Goal: Obtain resource: Obtain resource

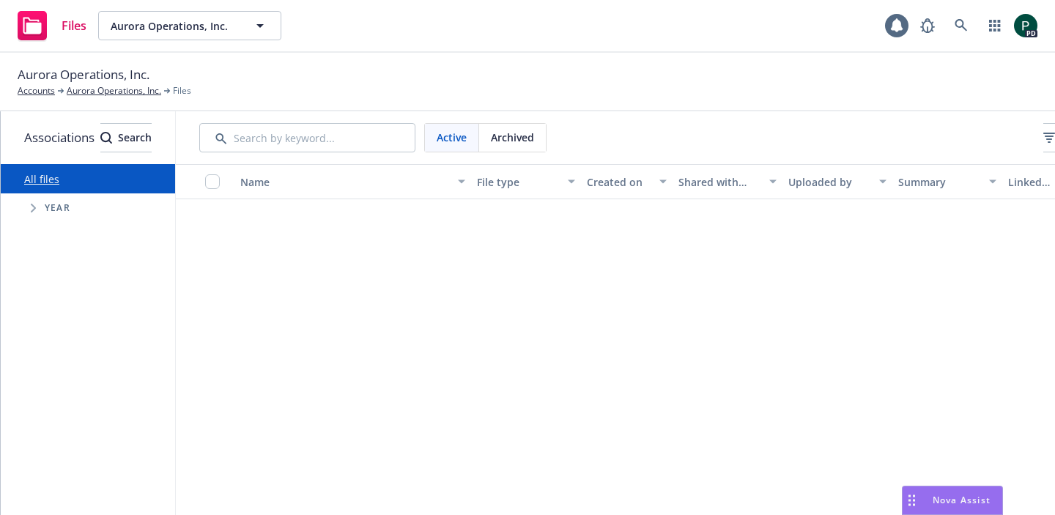
scroll to position [525, 0]
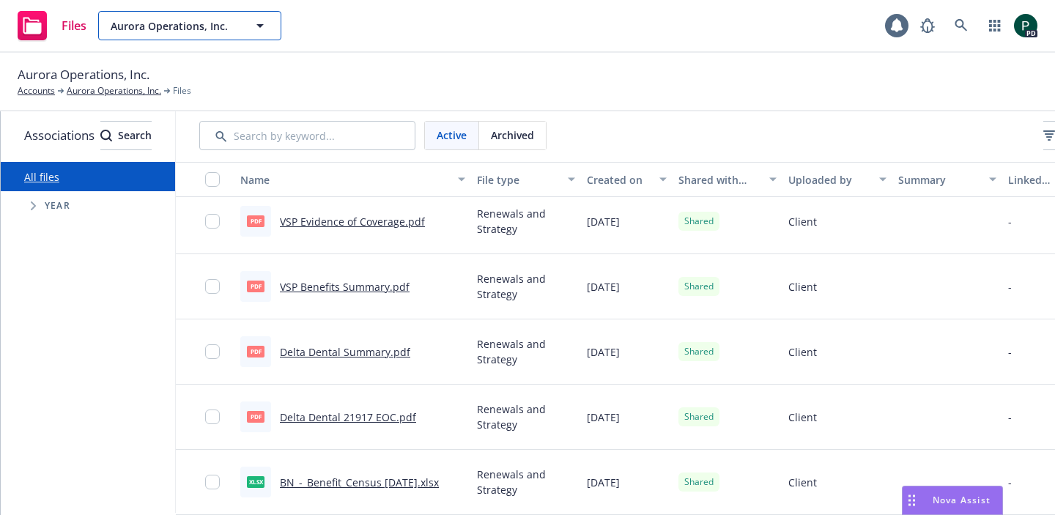
click at [194, 21] on span "Aurora Operations, Inc." at bounding box center [174, 25] width 127 height 15
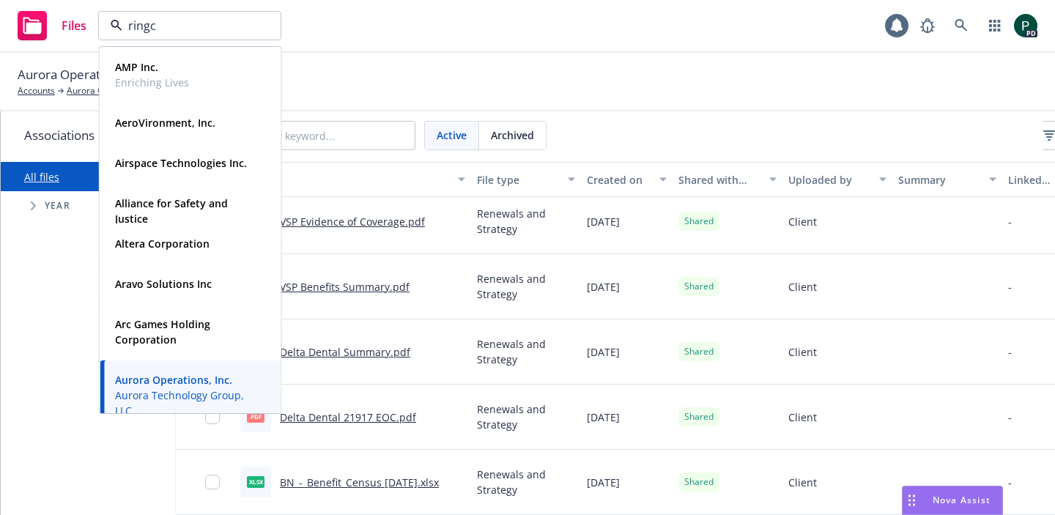
type input "ringce"
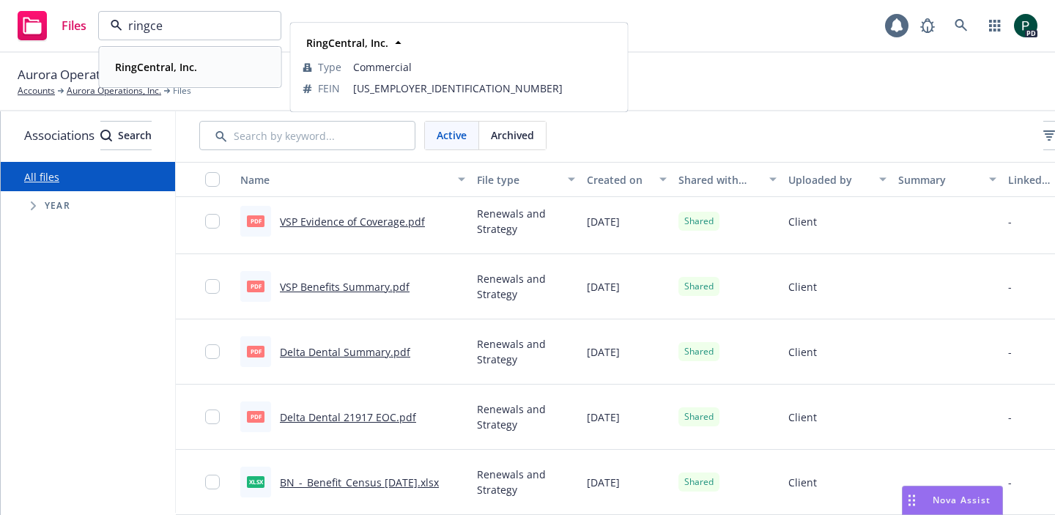
click at [159, 69] on strong "RingCentral, Inc." at bounding box center [156, 67] width 82 height 14
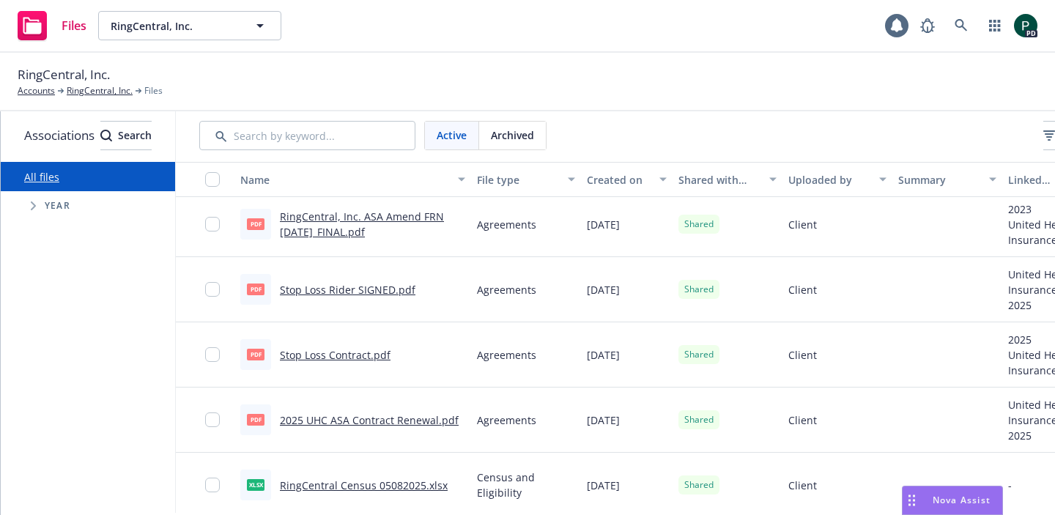
scroll to position [2717, 0]
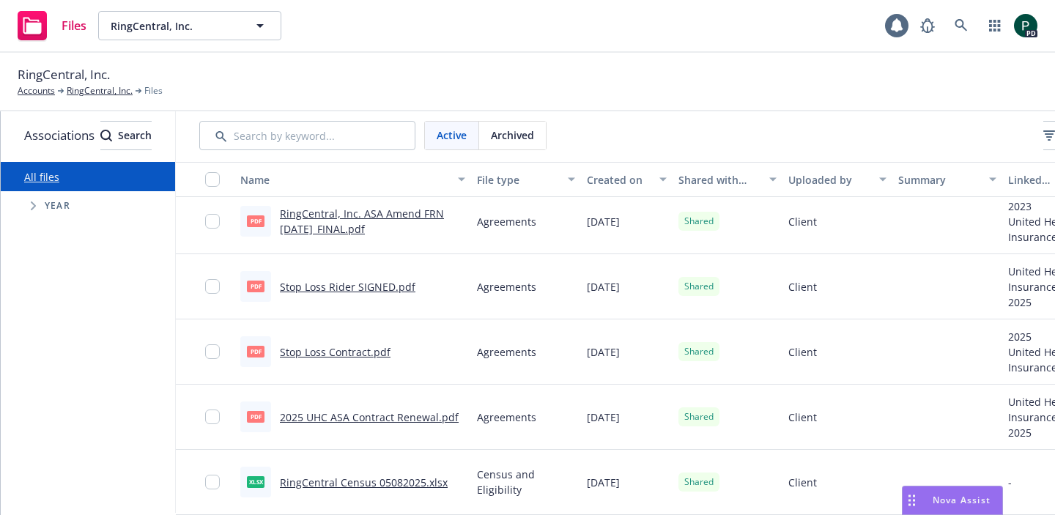
click at [433, 411] on link "2025 UHC ASA Contract Renewal.pdf" at bounding box center [369, 417] width 179 height 14
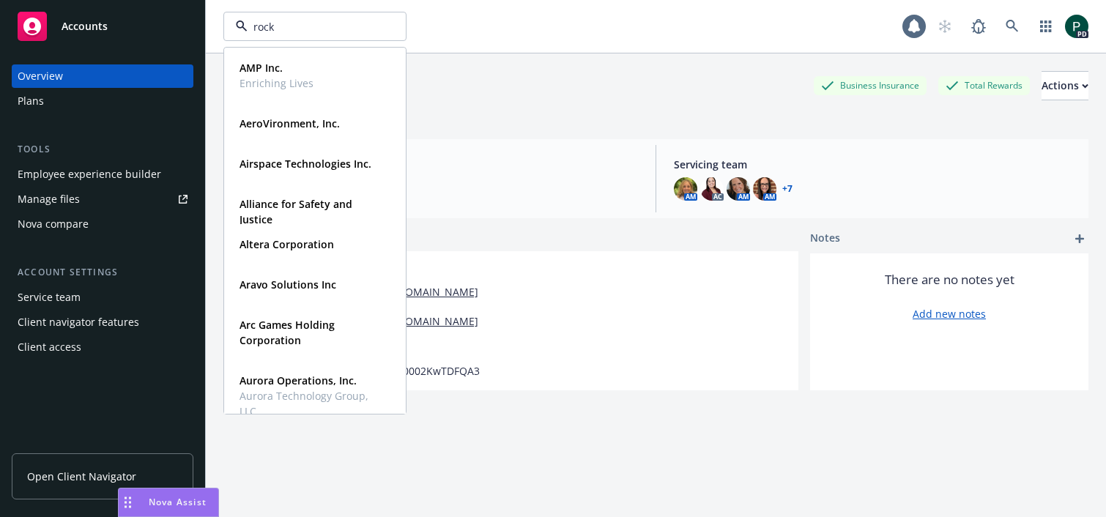
type input "rocke"
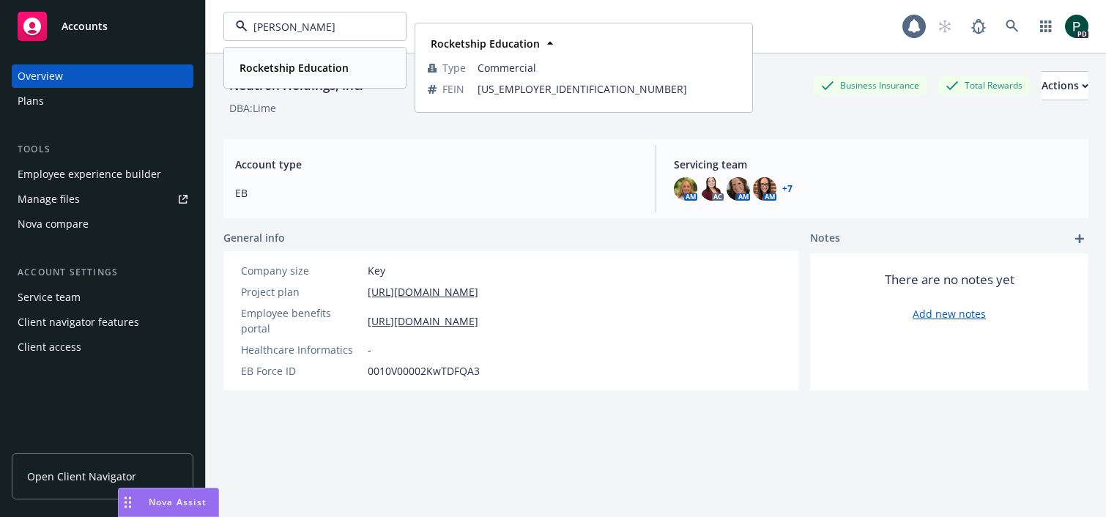
click at [303, 57] on div "Rocketship Education" at bounding box center [293, 67] width 118 height 21
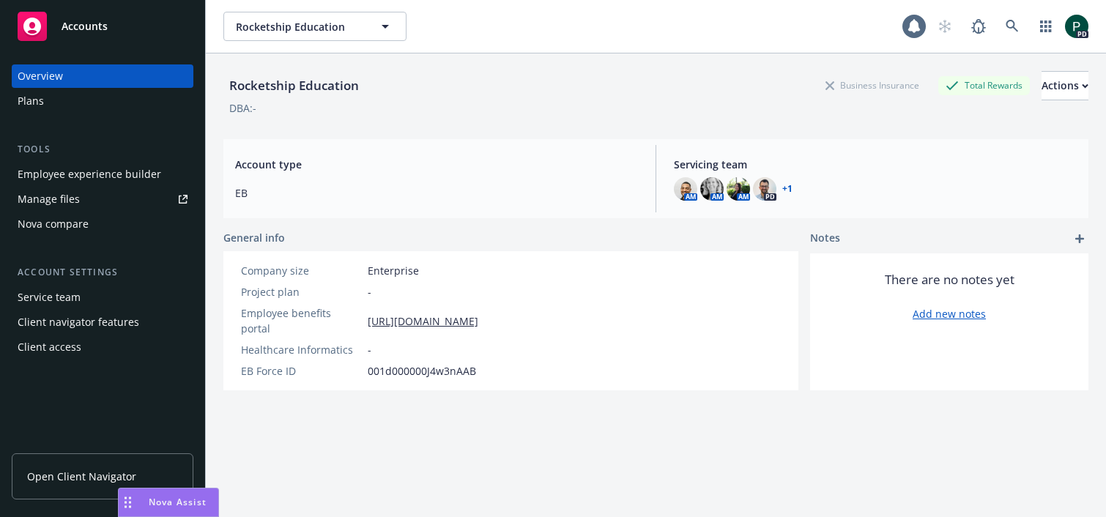
scroll to position [53, 0]
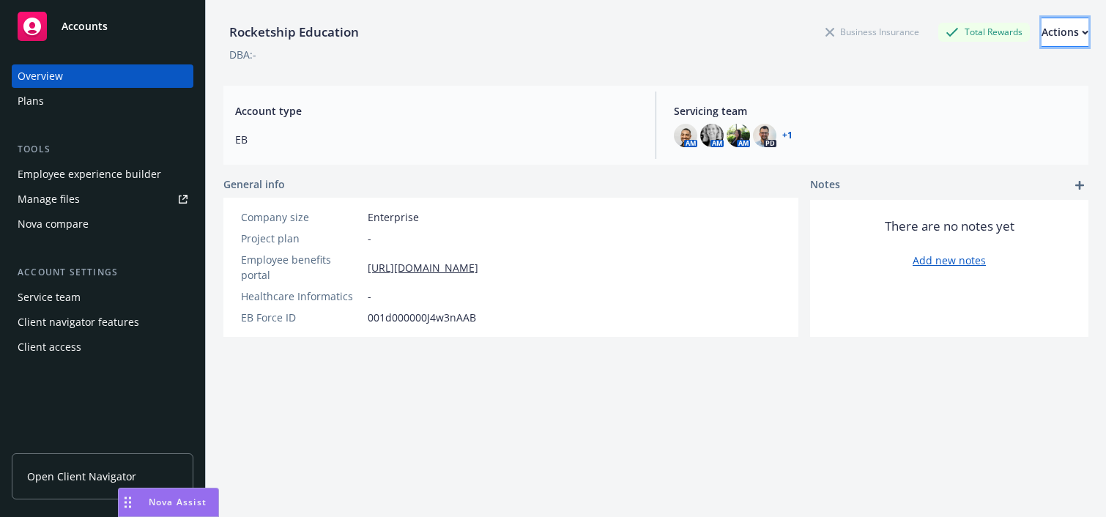
click at [1043, 34] on div "Actions" at bounding box center [1065, 32] width 47 height 28
click at [1033, 73] on link "Edit account summary" at bounding box center [1009, 67] width 157 height 29
select select "US"
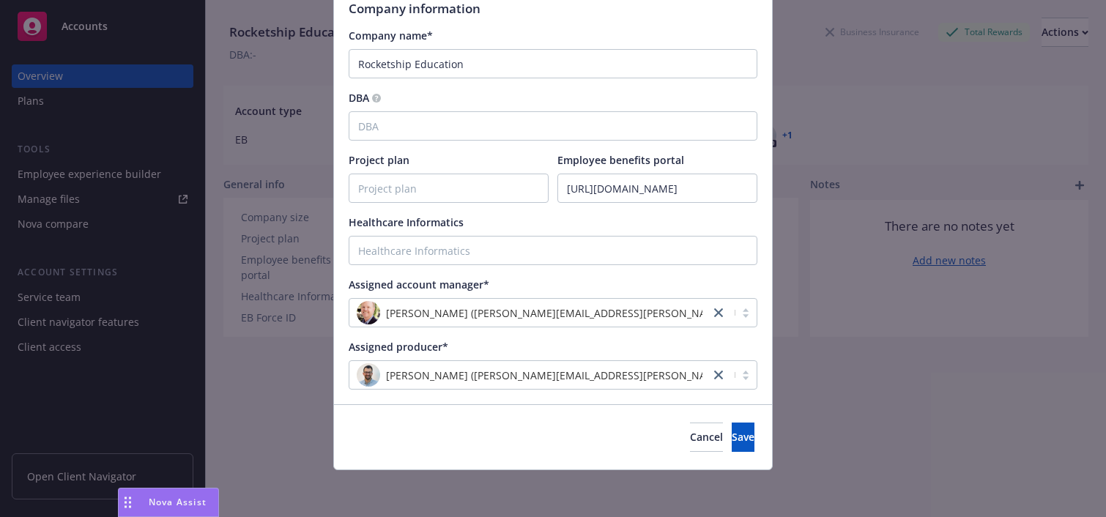
scroll to position [179, 0]
click at [276, 117] on div "Update account summary Country Afghanistan Albania Algeria American Samoa Andor…" at bounding box center [553, 258] width 1106 height 517
click at [270, 92] on div "Update account summary Country Afghanistan Albania Algeria American Samoa Andor…" at bounding box center [553, 258] width 1106 height 517
click at [690, 440] on span "Cancel" at bounding box center [706, 437] width 33 height 14
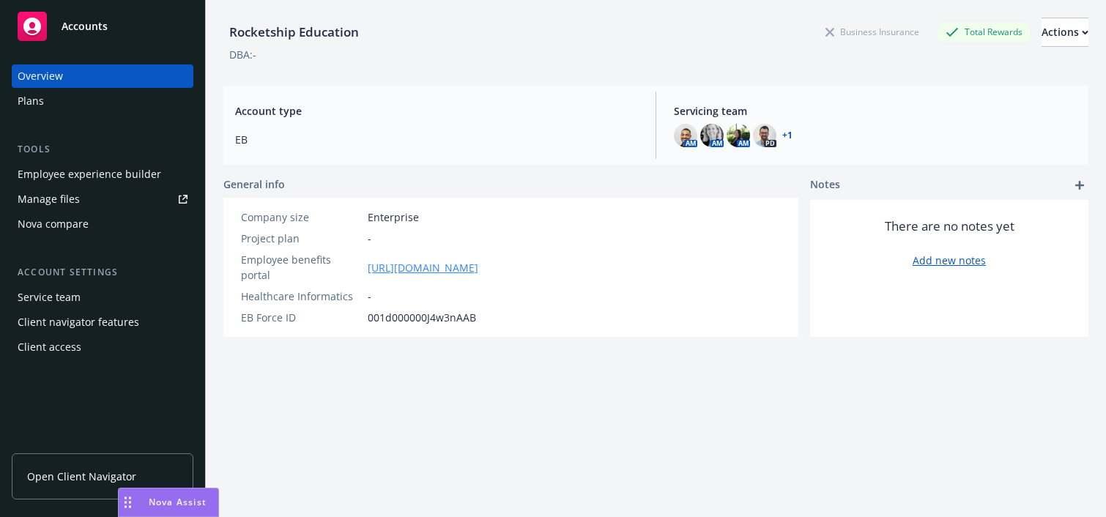
click at [478, 260] on link "https://app.strivebenefits.com/rocketship" at bounding box center [423, 267] width 111 height 15
click at [71, 201] on div "Manage files" at bounding box center [49, 199] width 62 height 23
click at [435, 263] on link "https://app.strivebenefits.com/rocketship" at bounding box center [423, 267] width 111 height 15
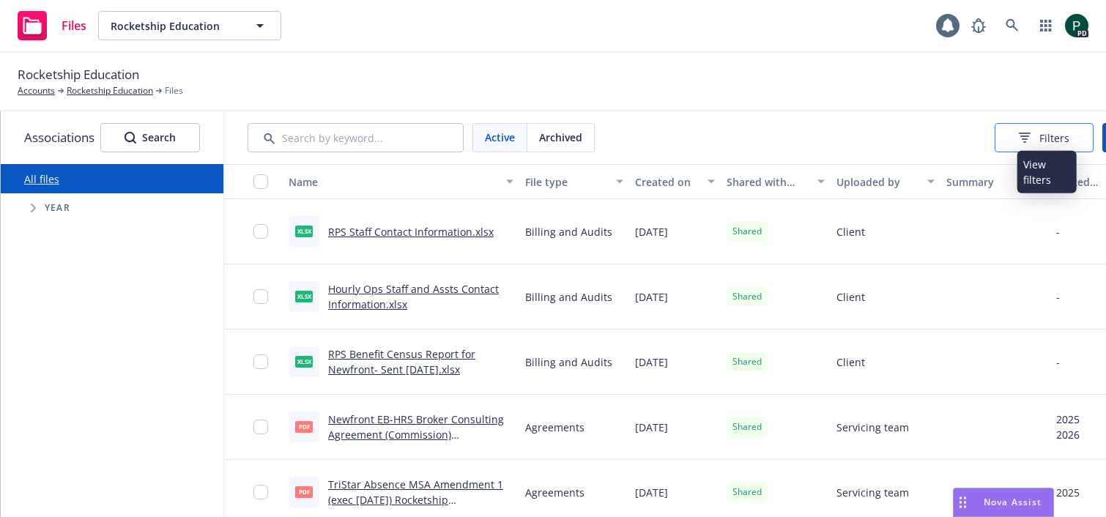
click at [1045, 130] on span "Filters" at bounding box center [1055, 137] width 30 height 15
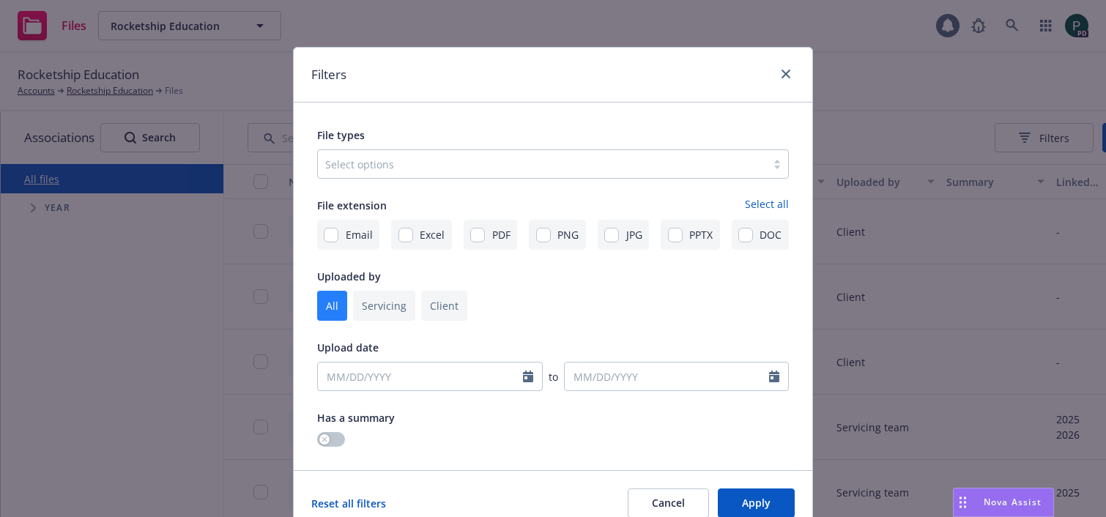
click at [464, 150] on div "Select options" at bounding box center [553, 163] width 472 height 29
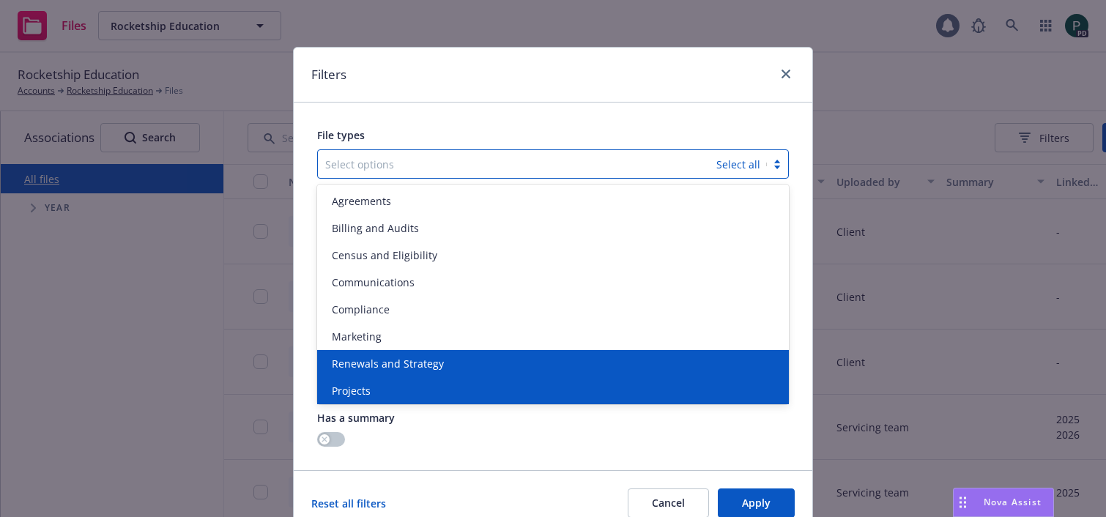
click at [436, 363] on span "Renewals and Strategy" at bounding box center [388, 363] width 112 height 15
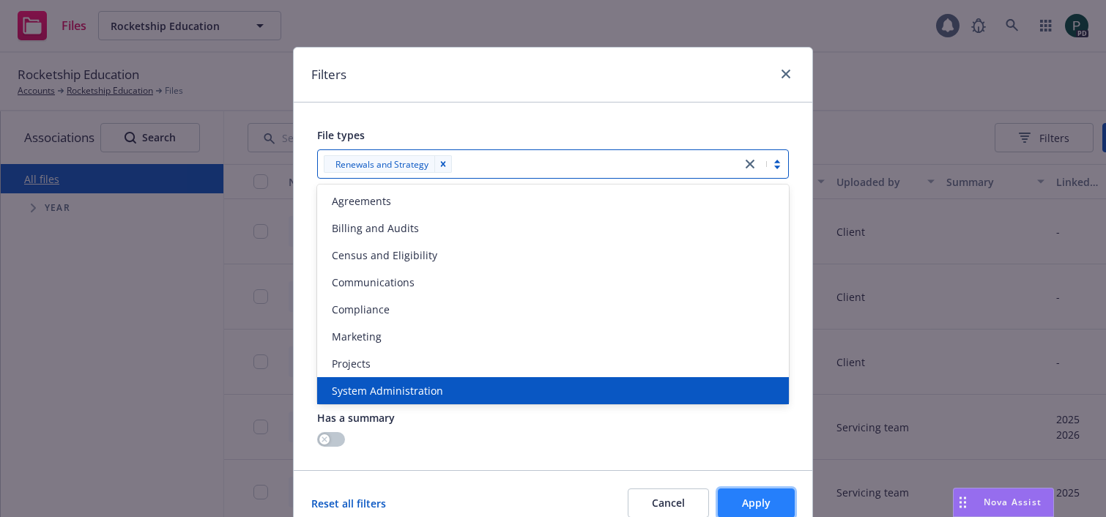
click at [745, 498] on span "Apply" at bounding box center [756, 503] width 29 height 14
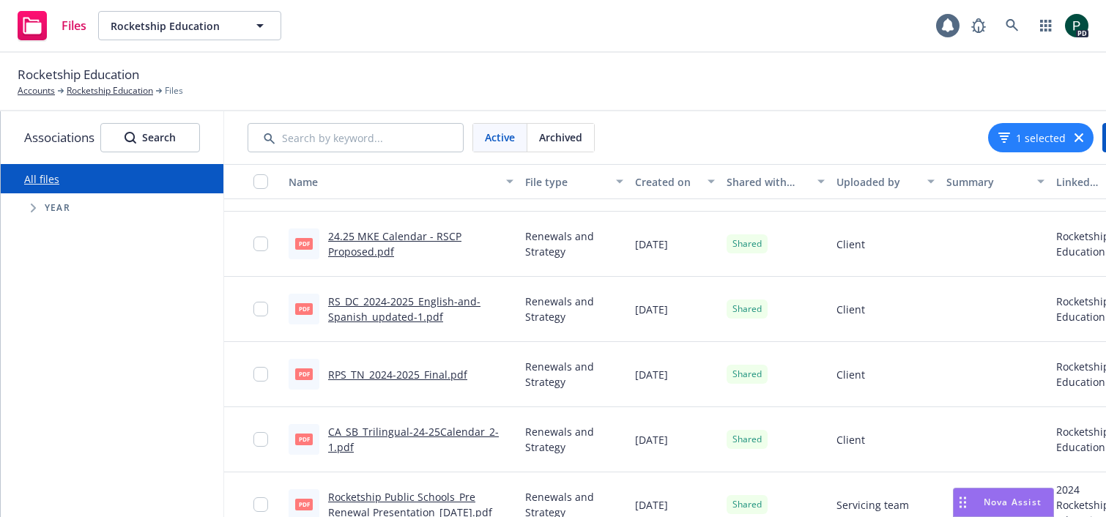
scroll to position [525, 0]
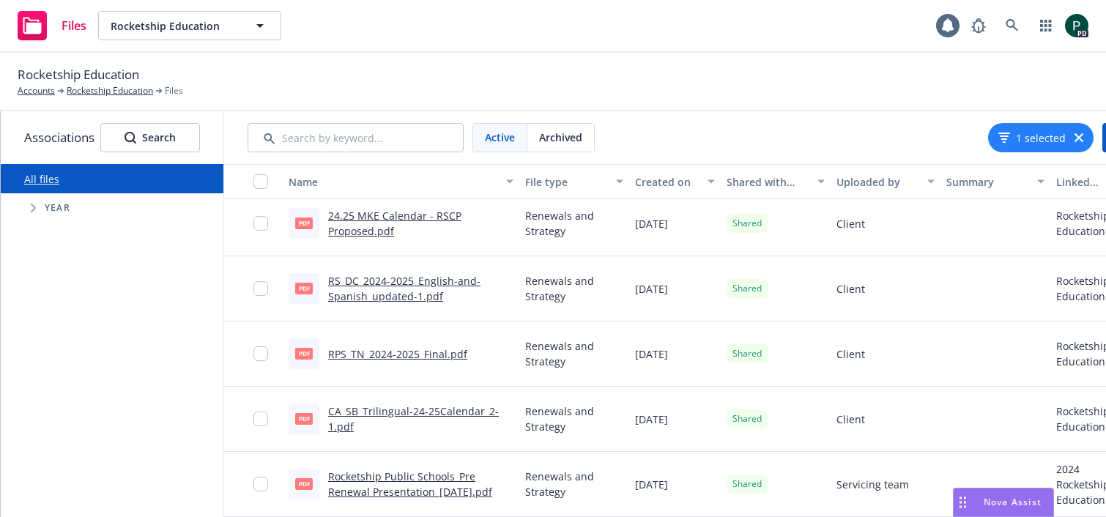
click at [407, 478] on link "Rocketship Public Schools_Pre Renewal Presentation_02.14.24.pdf" at bounding box center [410, 484] width 164 height 29
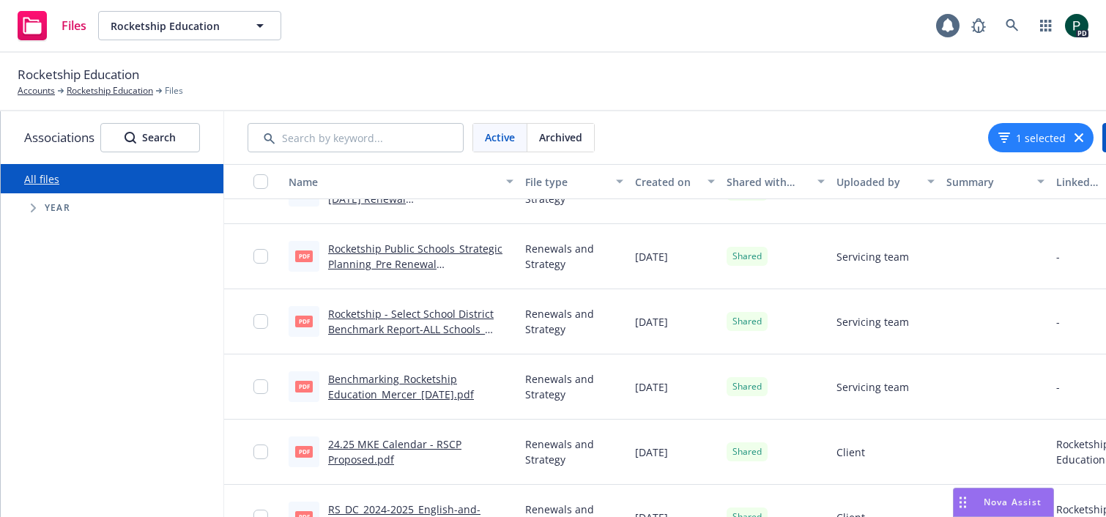
scroll to position [243, 0]
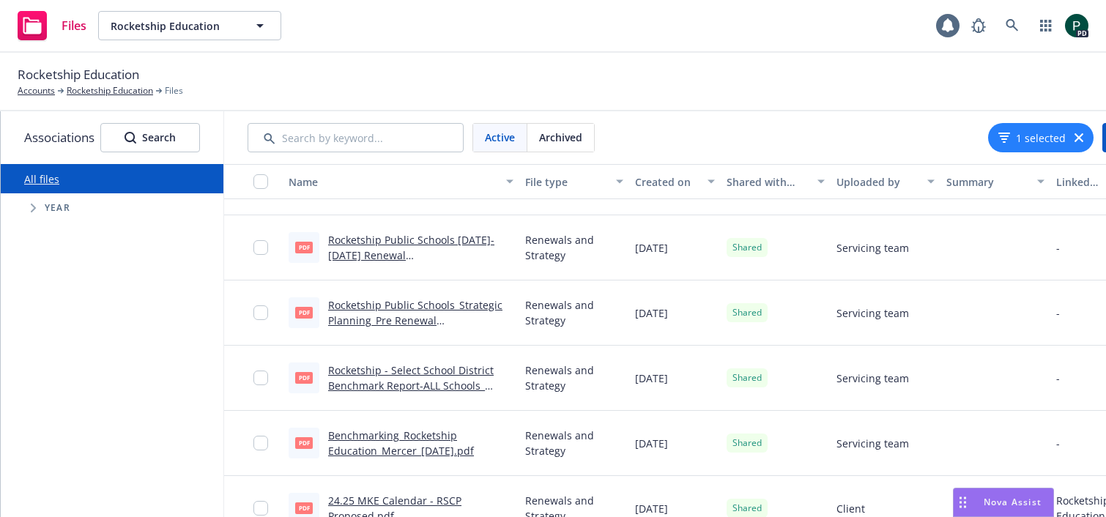
click at [32, 209] on icon "Tree Example" at bounding box center [34, 208] width 6 height 9
click at [69, 410] on input "Tree Example" at bounding box center [70, 409] width 15 height 15
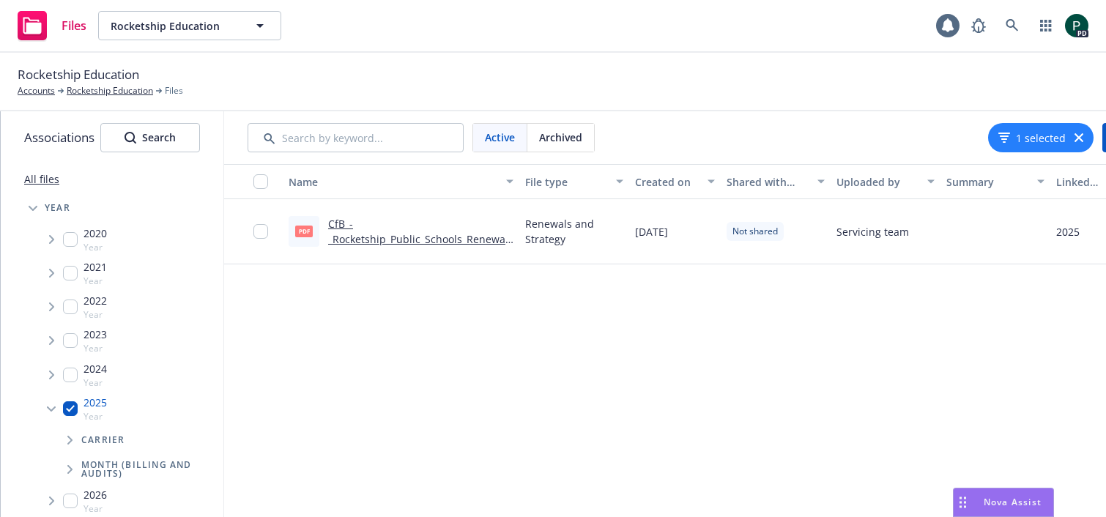
click at [426, 241] on link "CfB_-_Rocketship_Public_Schools_Renewal_Amend.pdf" at bounding box center [420, 239] width 185 height 45
click at [68, 445] on span "Tree Example" at bounding box center [69, 440] width 23 height 23
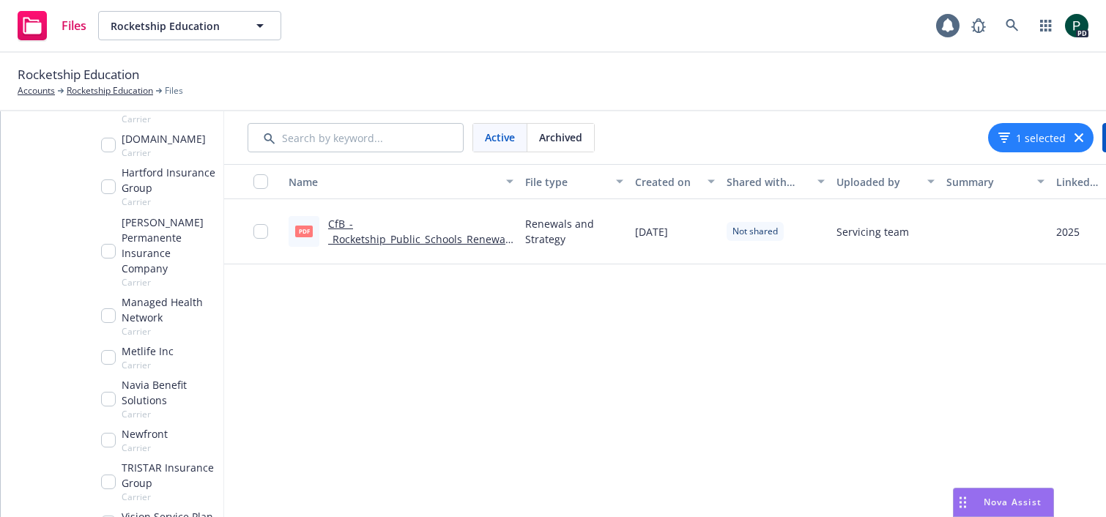
scroll to position [544, 0]
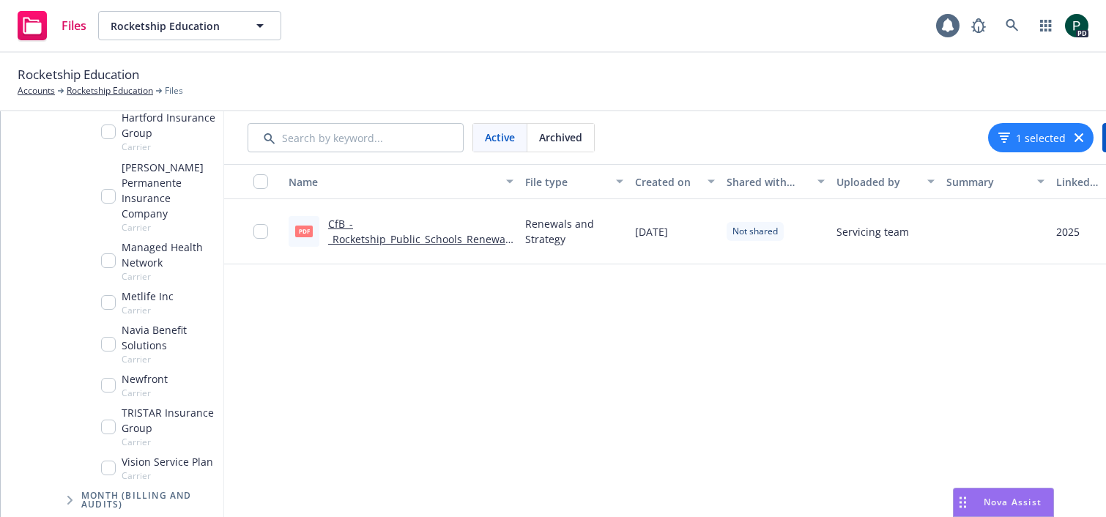
click at [110, 378] on input "Tree Example" at bounding box center [108, 385] width 15 height 15
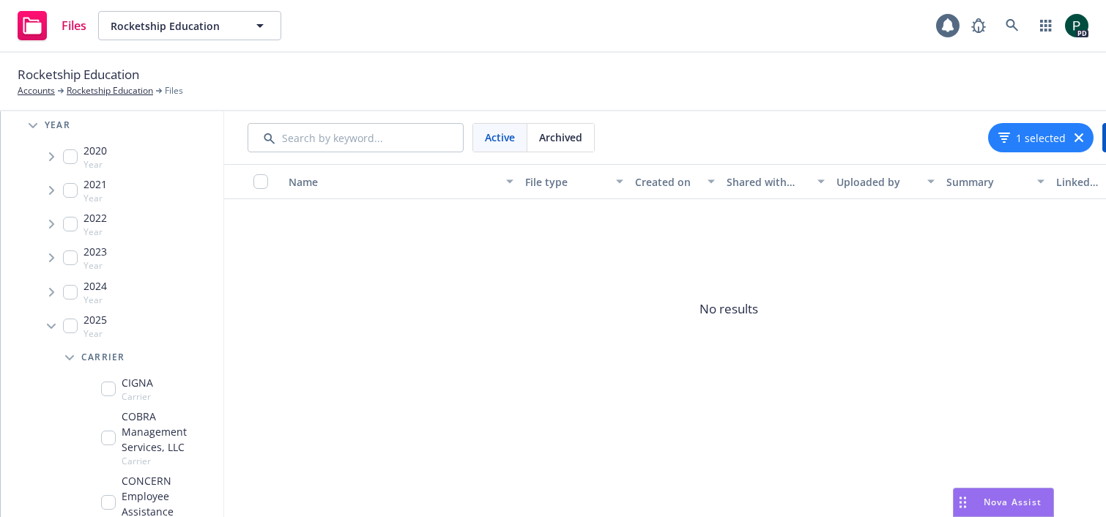
scroll to position [62, 0]
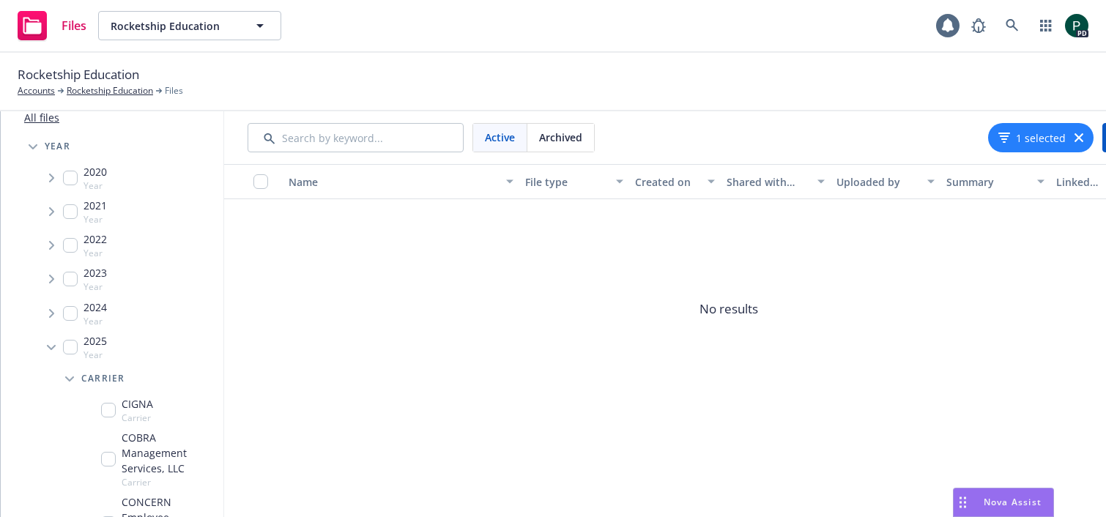
click at [68, 346] on input "Tree Example" at bounding box center [70, 347] width 15 height 15
checkbox input "true"
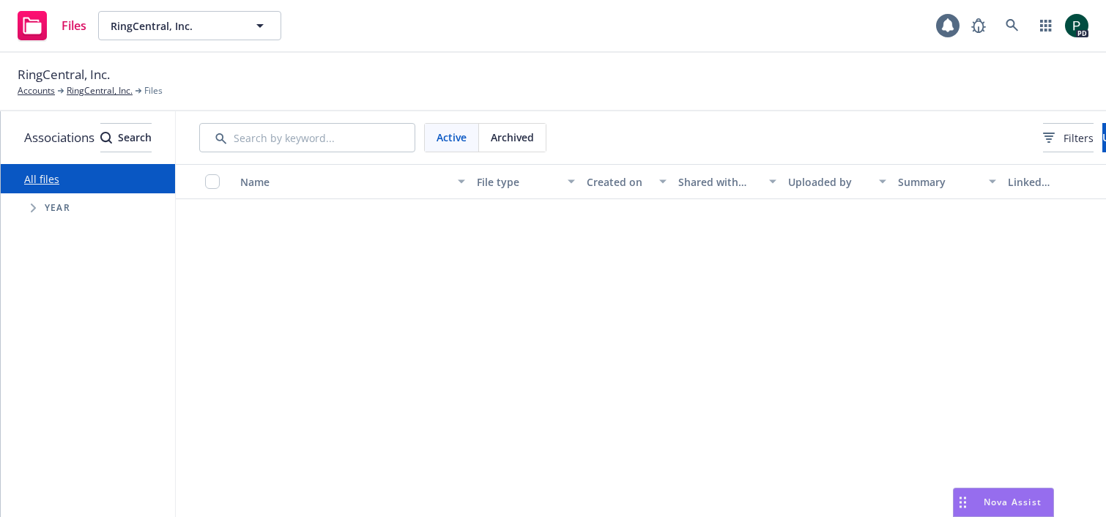
scroll to position [2717, 0]
